Goal: Task Accomplishment & Management: Use online tool/utility

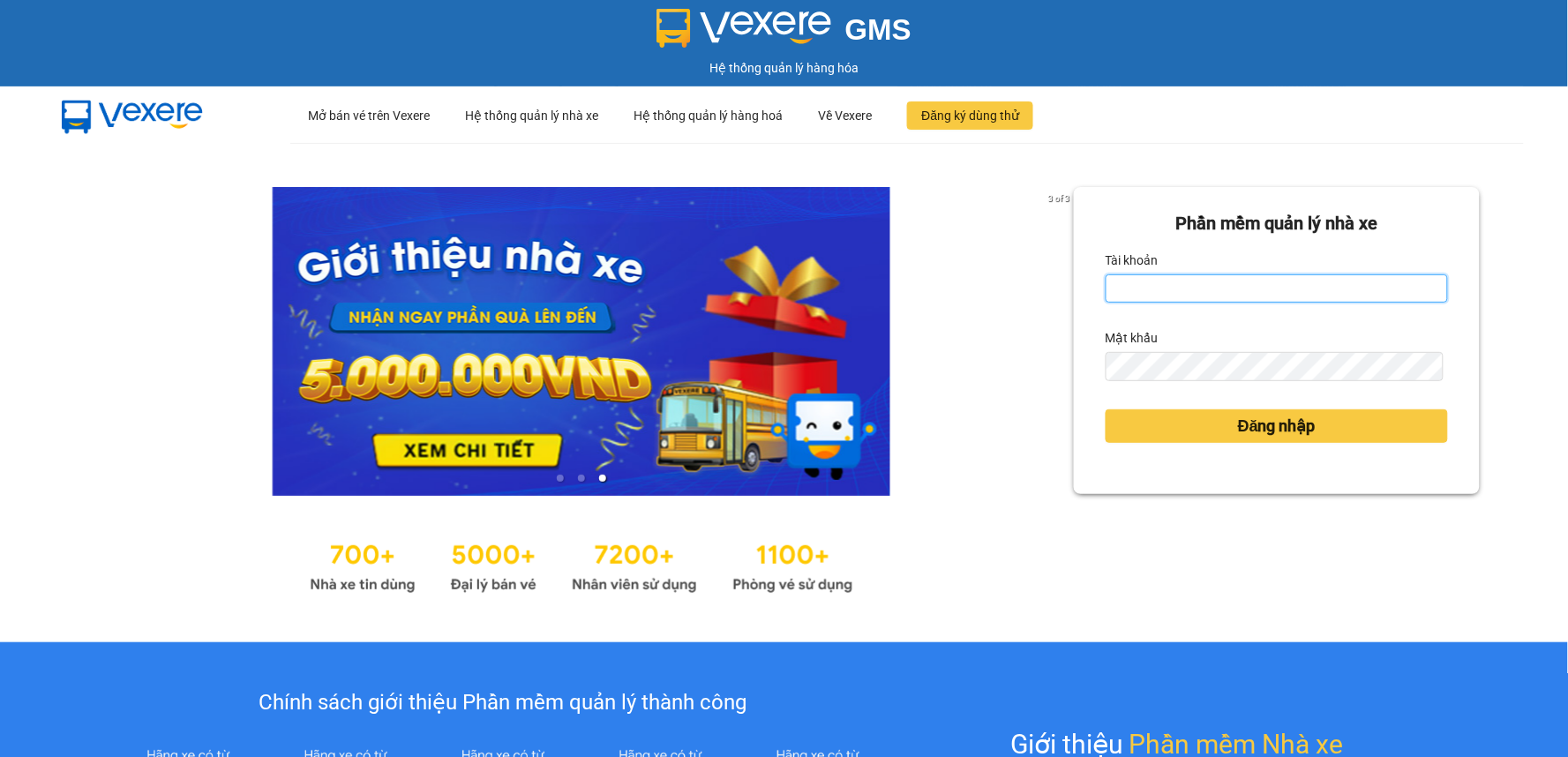
click at [1170, 296] on input "Tài khoản" at bounding box center [1277, 288] width 343 height 28
type input "trangdt_hhlc.saoviet"
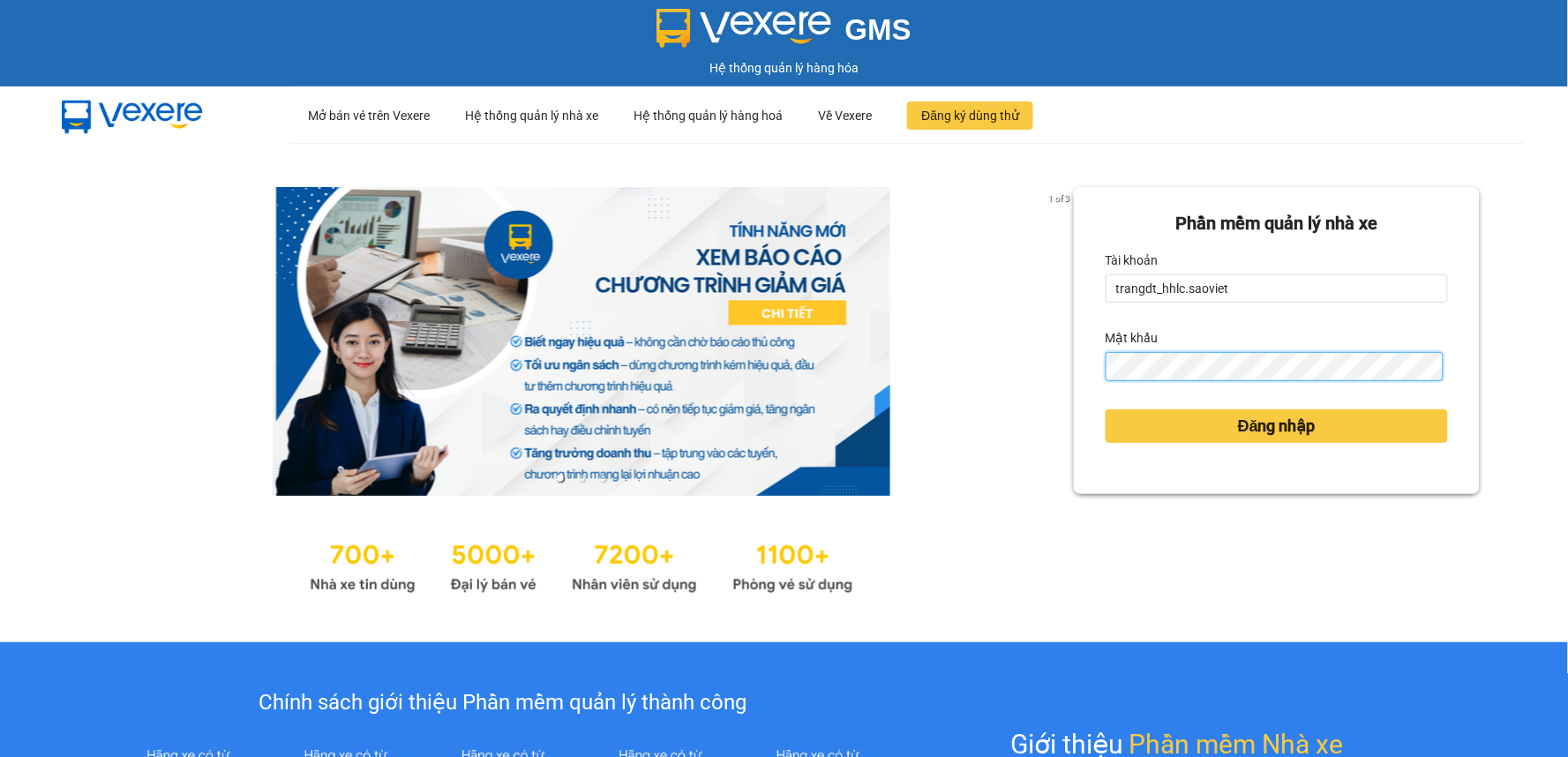
click at [1106, 409] on button "Đăng nhập" at bounding box center [1277, 426] width 343 height 34
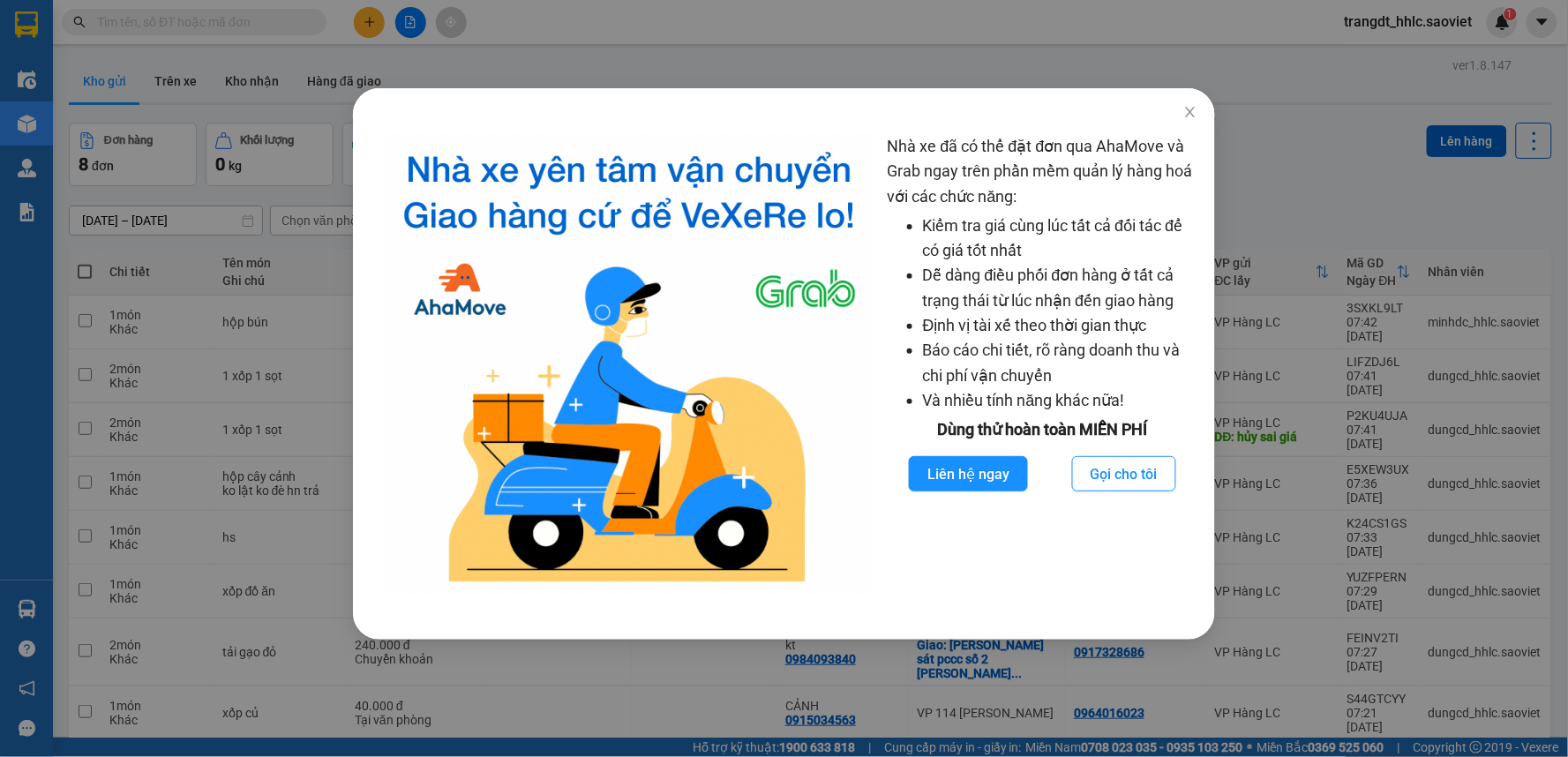
click at [738, 51] on div "Nhà xe đã có thể đặt đơn qua AhaMove và Grab ngay trên phần mềm quản lý hàng ho…" at bounding box center [784, 378] width 1568 height 757
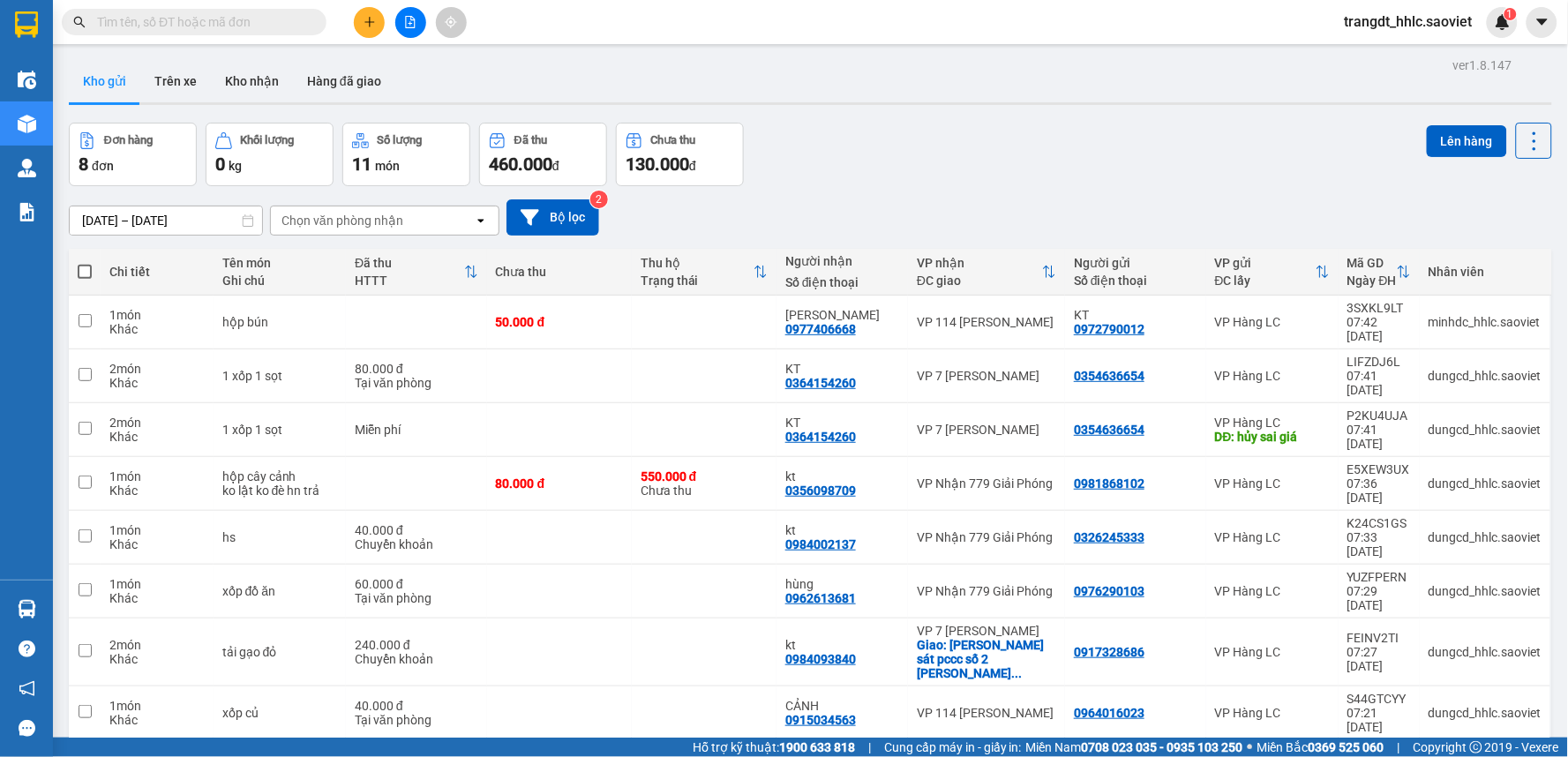
drag, startPoint x: 251, startPoint y: 29, endPoint x: 266, endPoint y: 22, distance: 16.6
click at [256, 22] on input "text" at bounding box center [201, 22] width 209 height 20
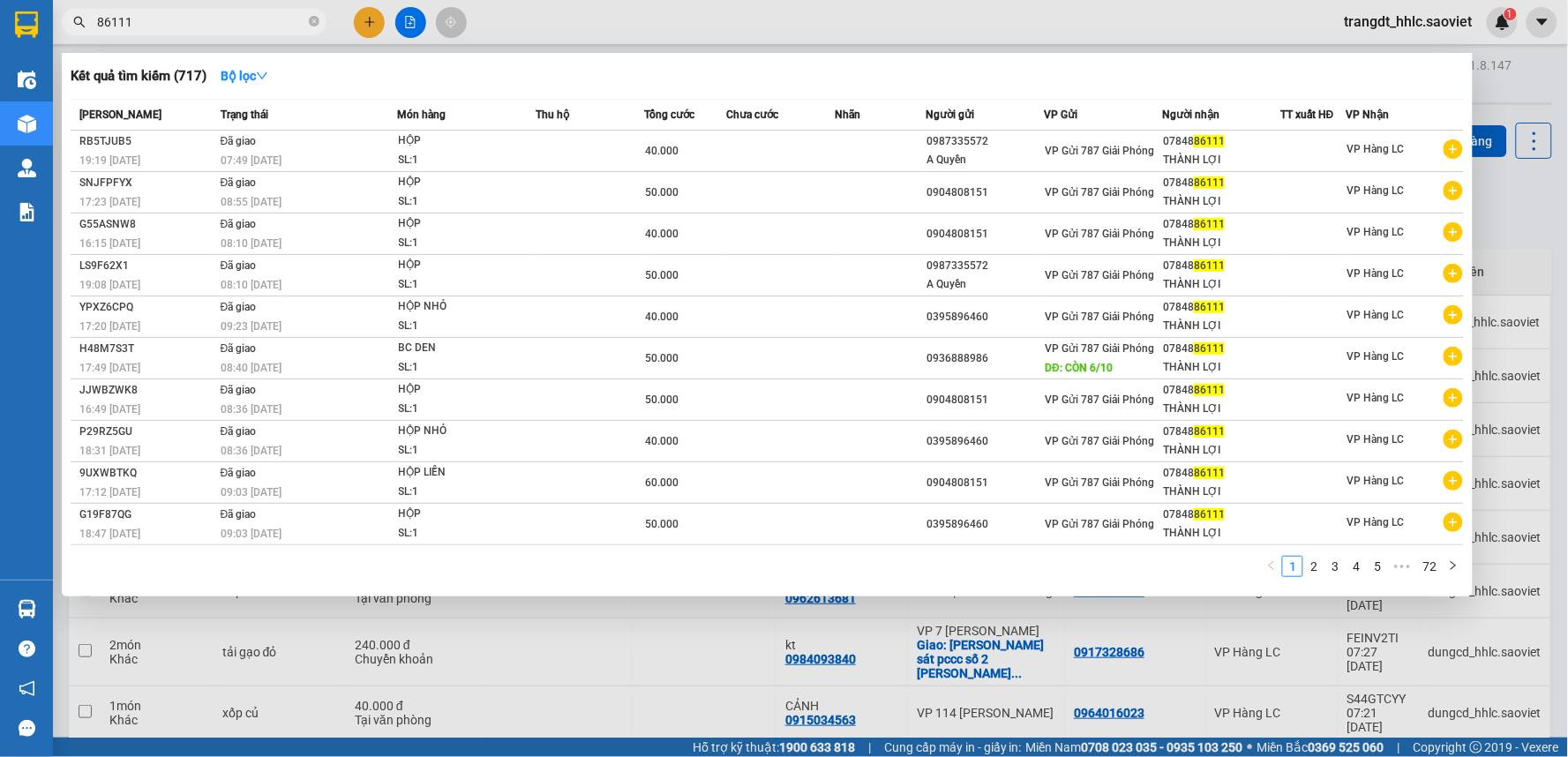
click at [247, 12] on input "86111" at bounding box center [201, 22] width 209 height 20
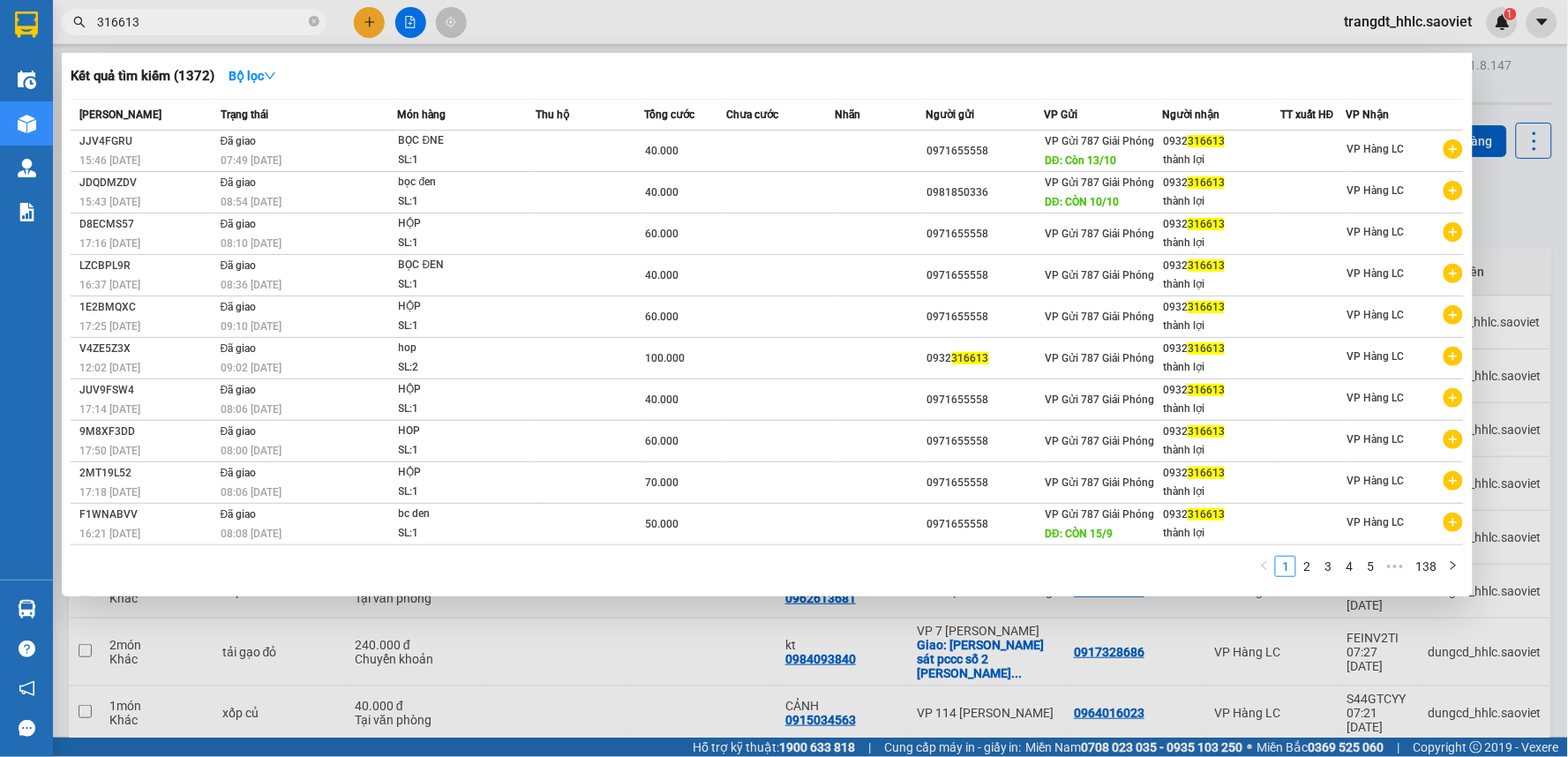
type input "316613"
